Goal: Use online tool/utility

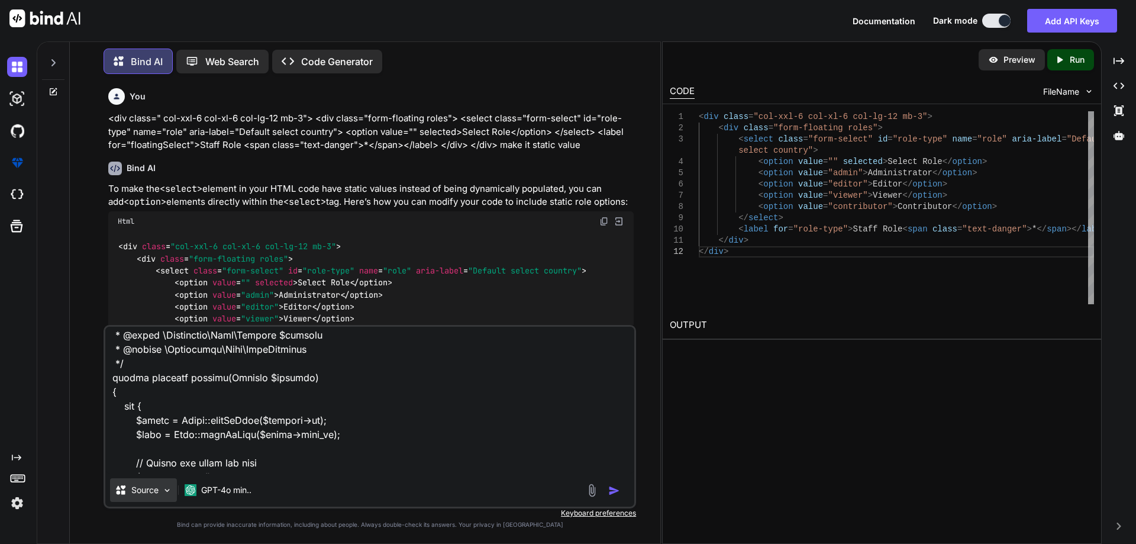
scroll to position [3041, 0]
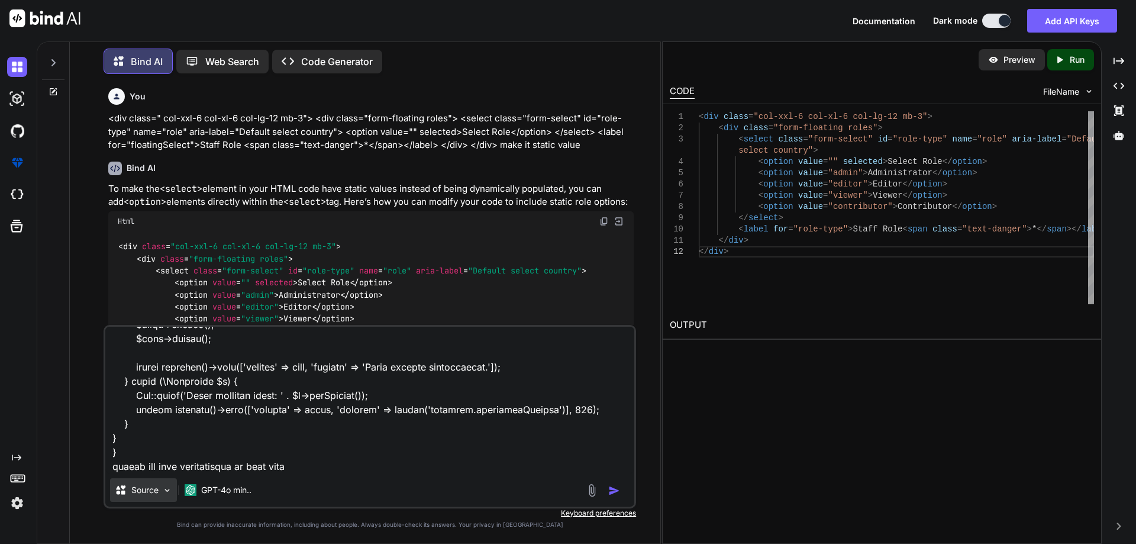
drag, startPoint x: 112, startPoint y: 341, endPoint x: 171, endPoint y: 483, distance: 153.6
click at [171, 483] on div "Source GPT-4o min.." at bounding box center [370, 416] width 532 height 183
type textarea "x"
type textarea "ole functionalty in this code"
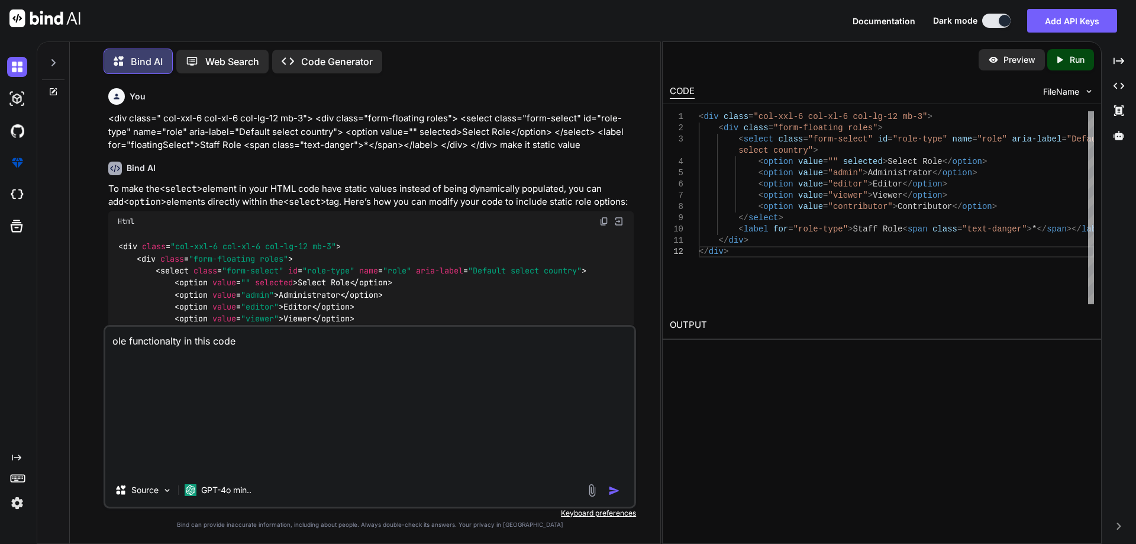
scroll to position [0, 0]
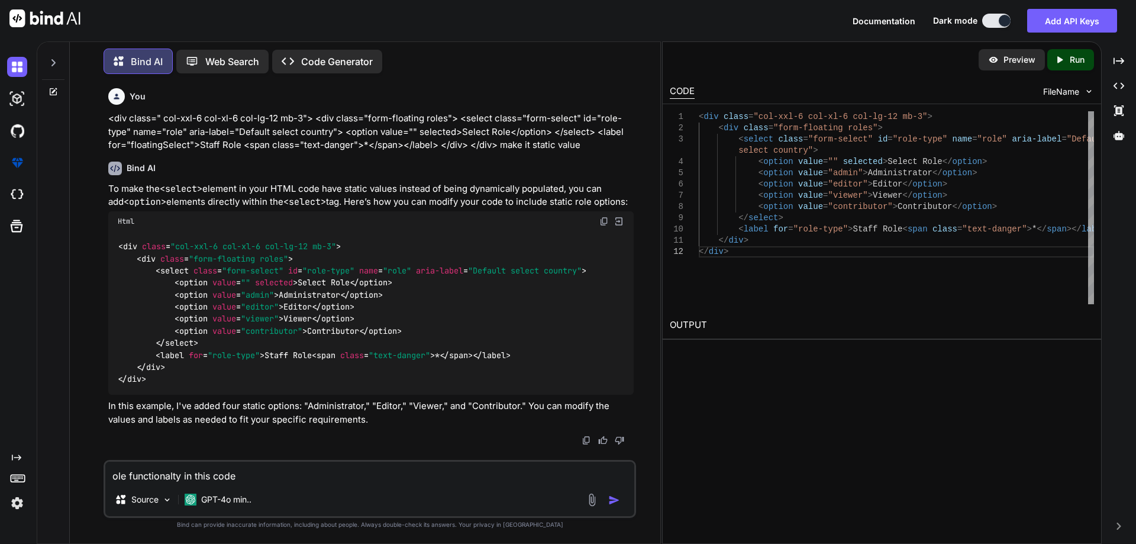
drag, startPoint x: 241, startPoint y: 472, endPoint x: 109, endPoint y: 479, distance: 132.7
click at [109, 479] on textarea "ole functionalty in this code" at bounding box center [369, 471] width 529 height 21
paste textarea "<button class="btn viewBtn" data-toggle="tooltip" data-placement="top" title="V…"
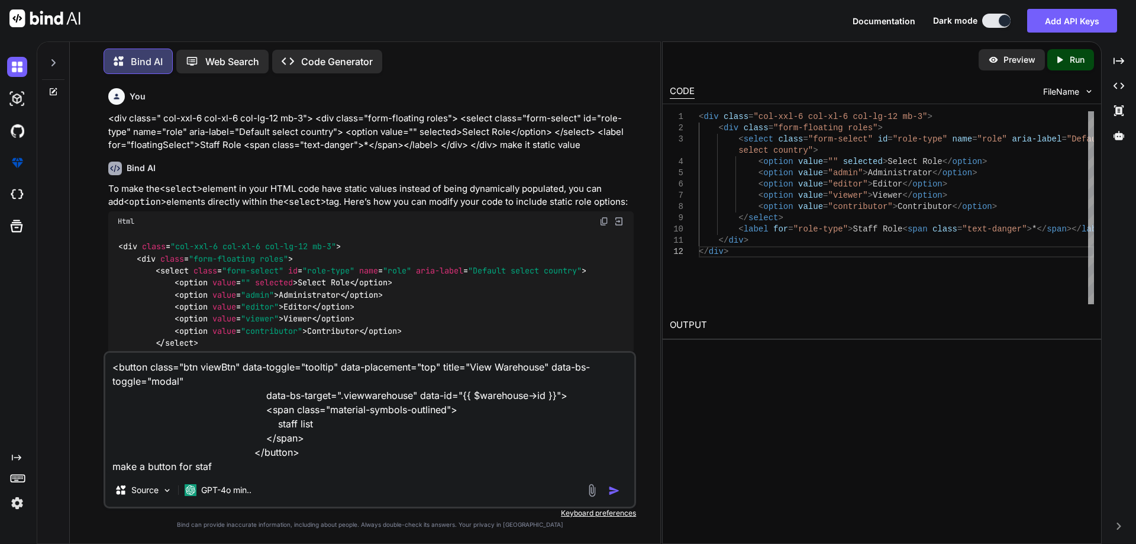
type textarea "<button class="btn viewBtn" data-toggle="tooltip" data-placement="top" title="V…"
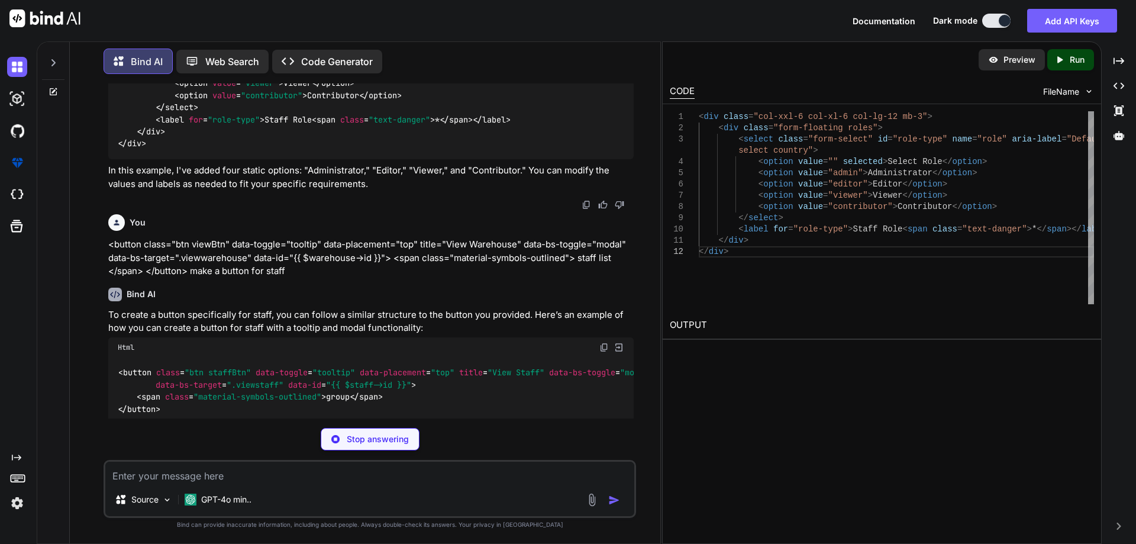
scroll to position [348, 0]
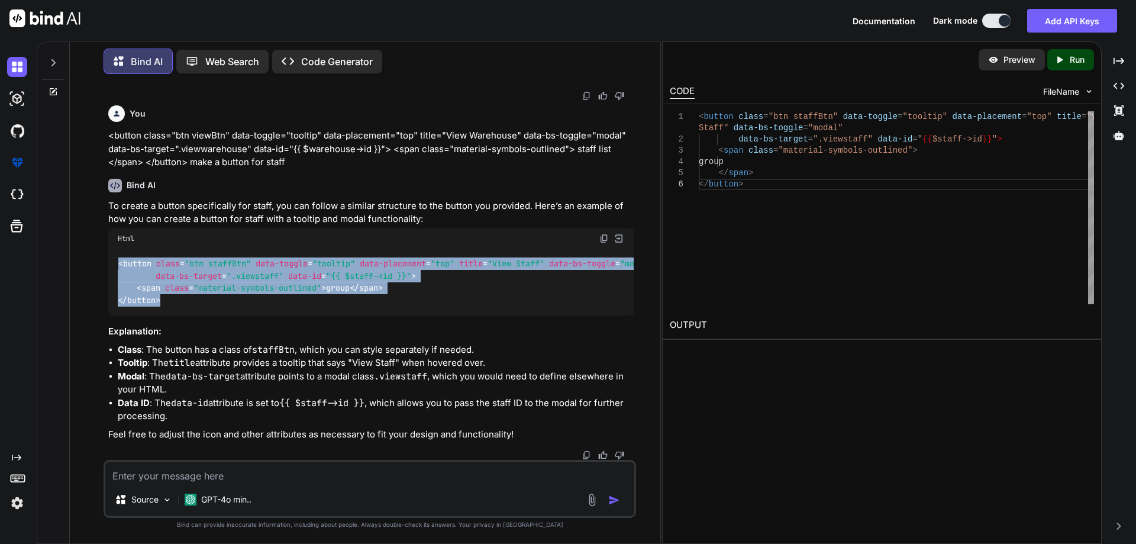
drag, startPoint x: 166, startPoint y: 318, endPoint x: 114, endPoint y: 262, distance: 77.0
click at [114, 262] on div "< button class = "btn staffBtn" data-toggle = "tooltip" data-placement = "top" …" at bounding box center [370, 281] width 525 height 67
copy code "< button class = "btn staffBtn" data-toggle = "tooltip" data-placement = "top" …"
